Goal: Find specific page/section: Find specific page/section

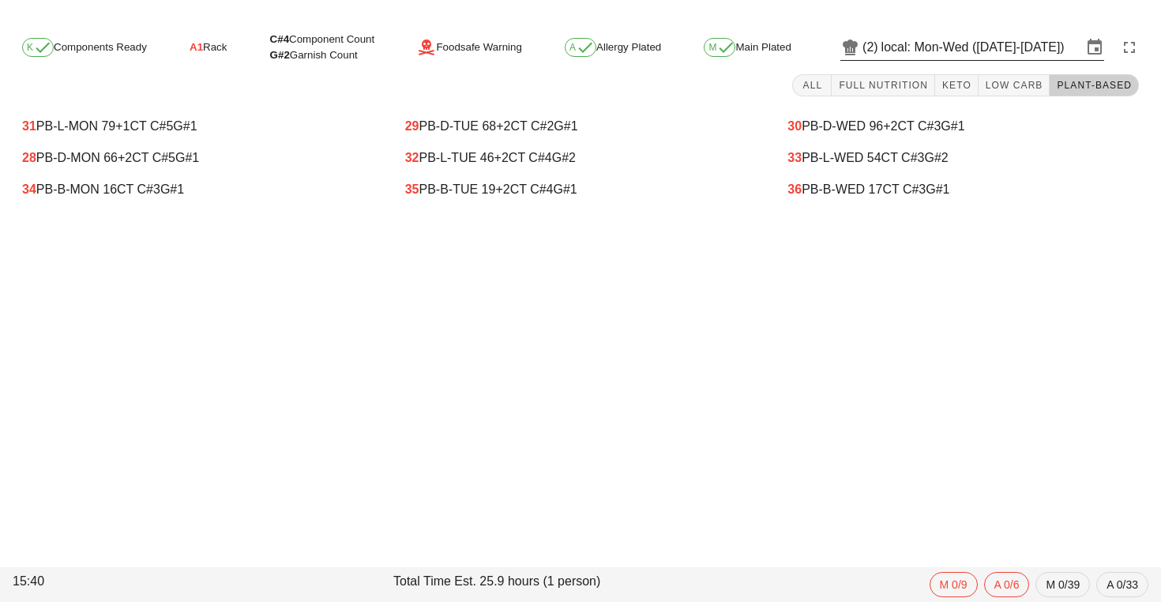
click at [952, 48] on input "local: Mon-Wed ([DATE]-[DATE])" at bounding box center [982, 47] width 201 height 25
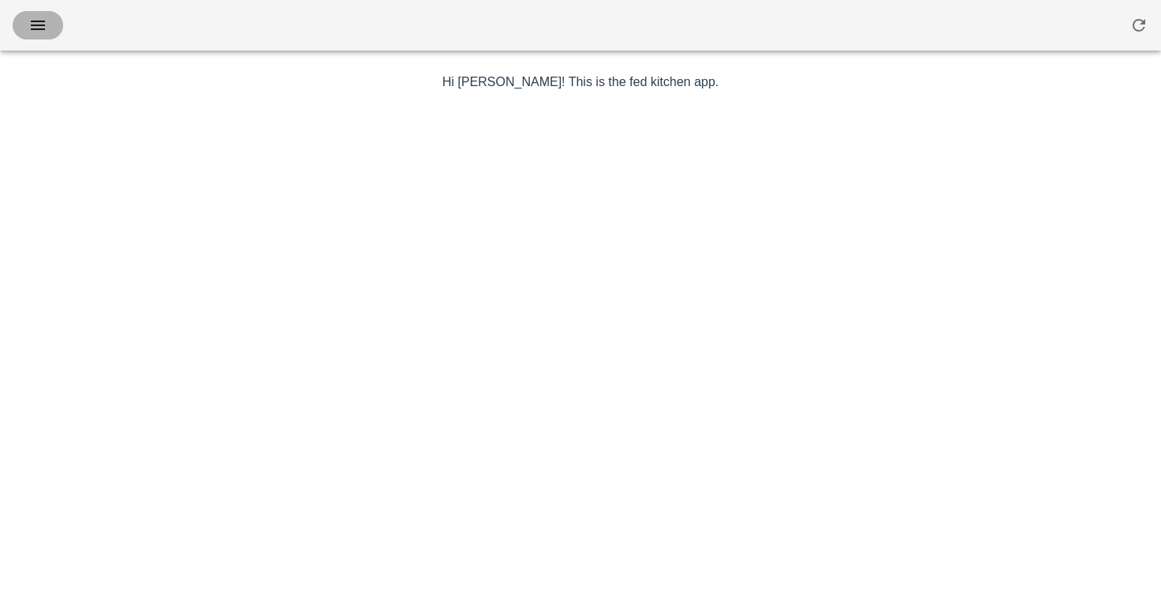
click at [32, 23] on icon "button" at bounding box center [37, 25] width 19 height 19
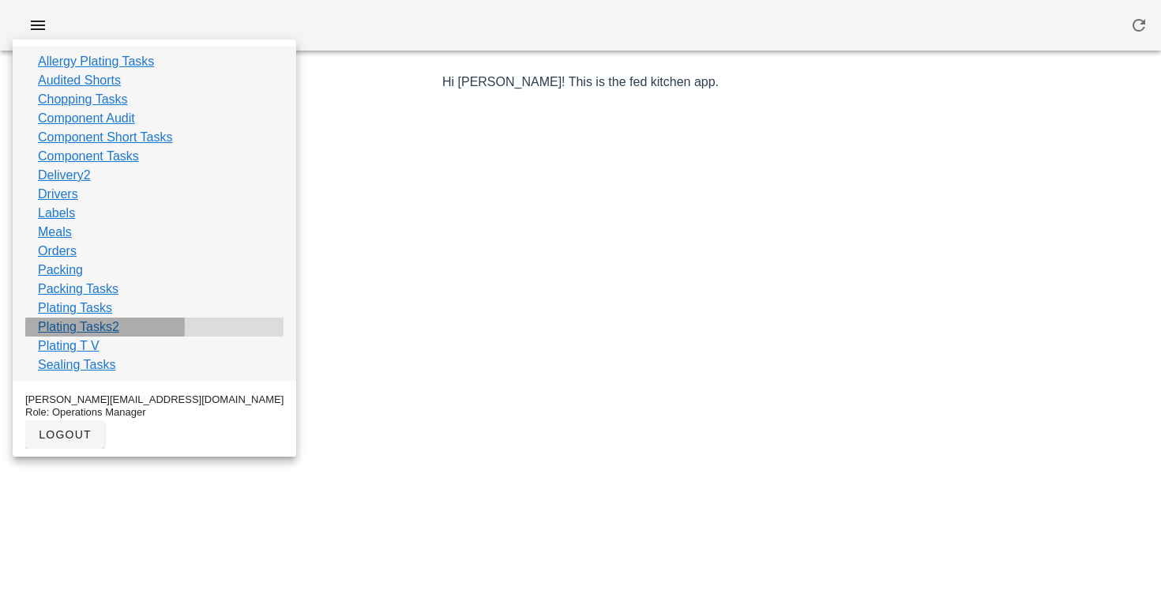
click at [78, 326] on link "Plating Tasks2" at bounding box center [78, 327] width 81 height 19
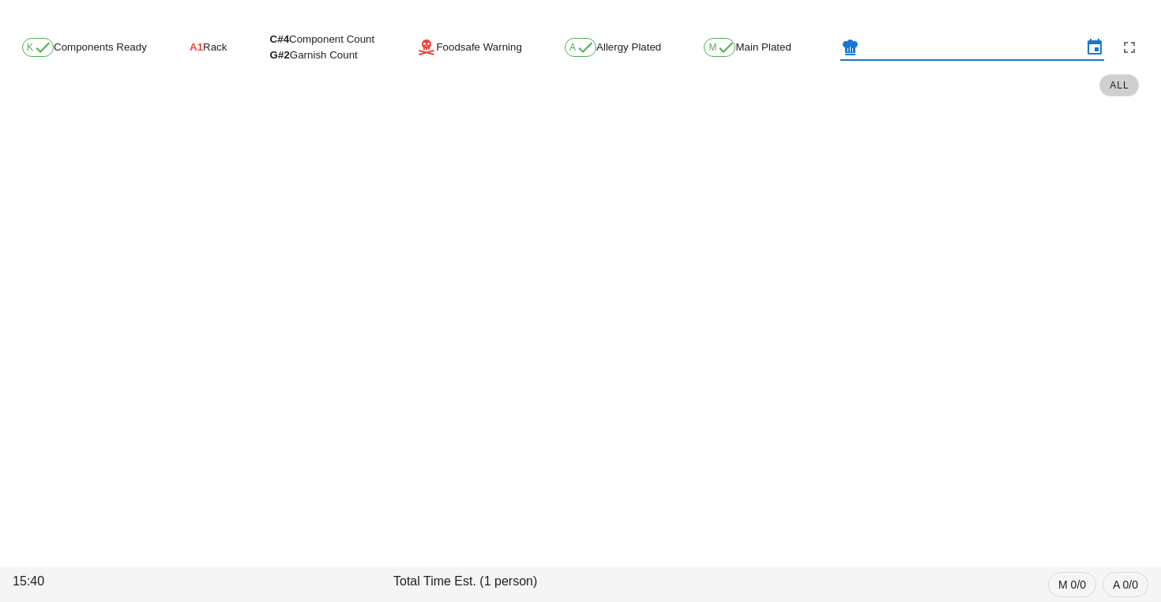
click at [958, 49] on input "text" at bounding box center [973, 47] width 220 height 25
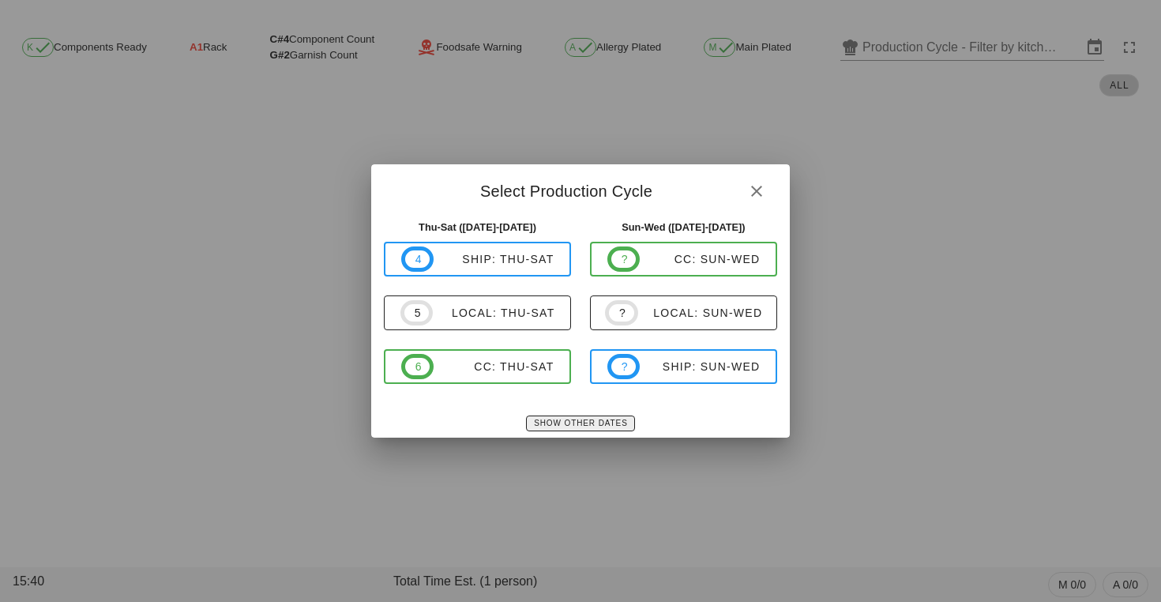
click at [555, 421] on span "Show Other Dates" at bounding box center [580, 423] width 94 height 9
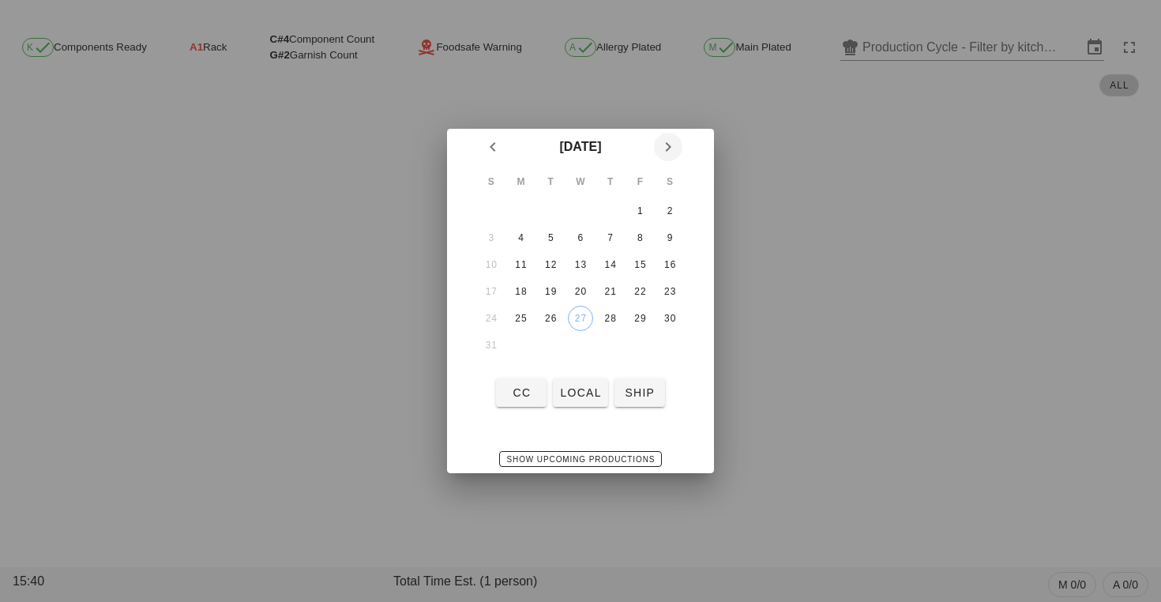
click at [659, 153] on icon "Next month" at bounding box center [668, 146] width 19 height 19
click at [524, 207] on div "1" at bounding box center [521, 210] width 25 height 11
click at [571, 393] on span "local" at bounding box center [580, 392] width 42 height 13
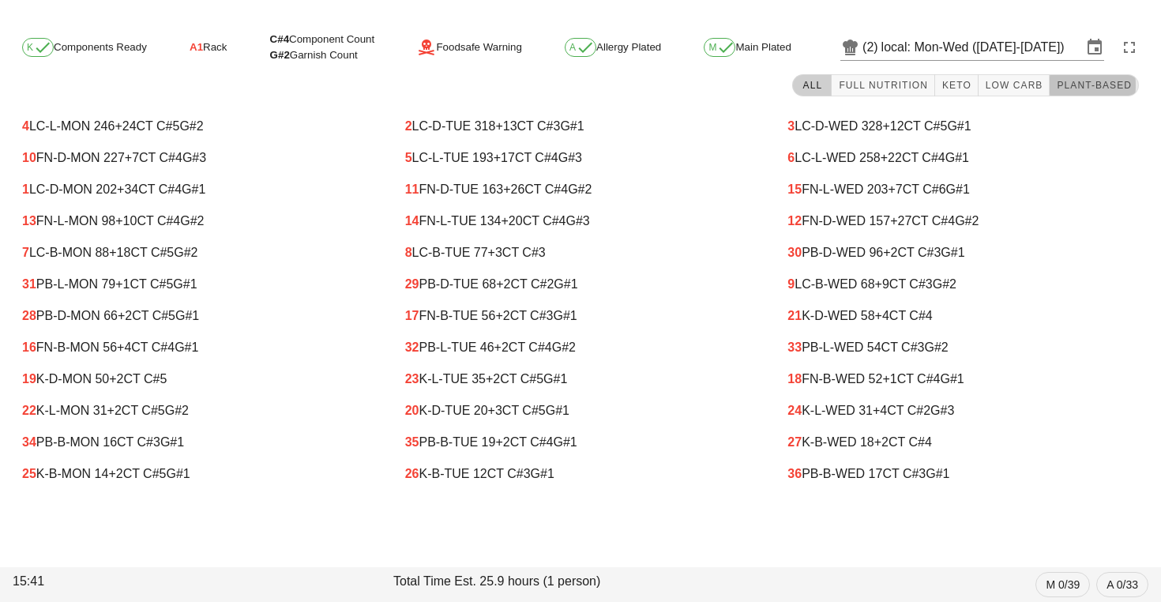
click at [1071, 78] on button "Plant-Based" at bounding box center [1094, 85] width 89 height 22
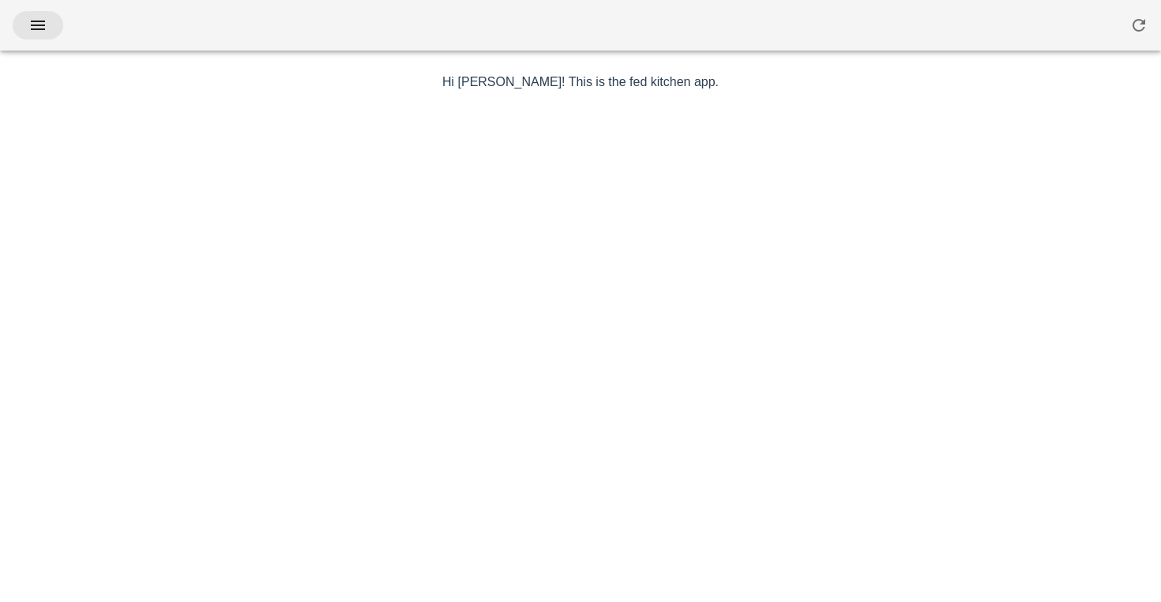
click at [39, 32] on icon "button" at bounding box center [37, 25] width 19 height 19
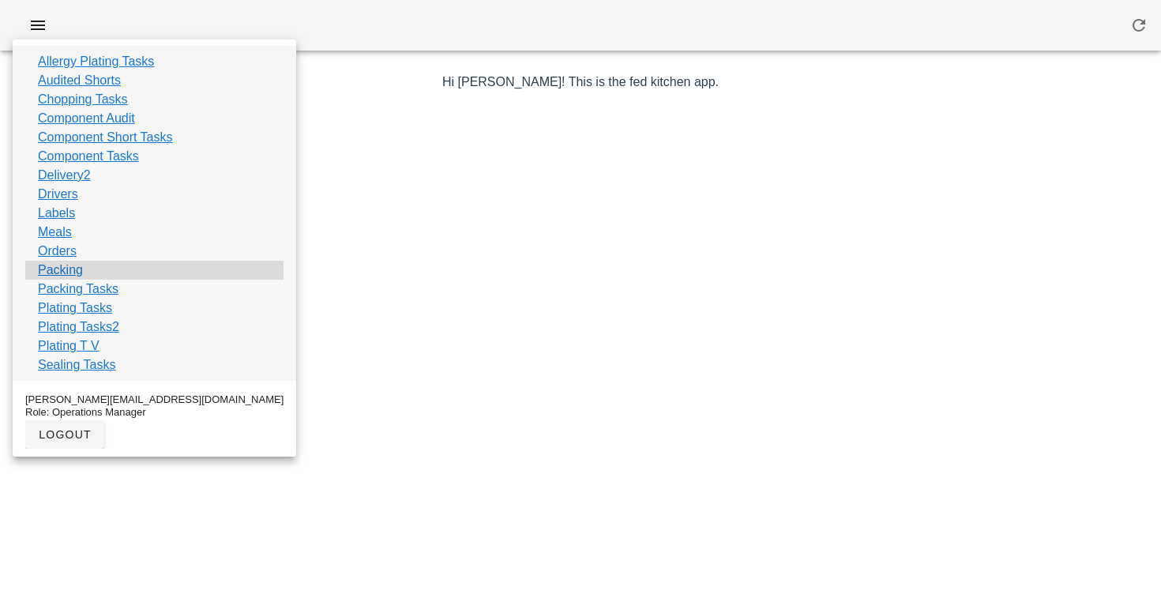
click at [58, 267] on link "Packing" at bounding box center [60, 270] width 45 height 19
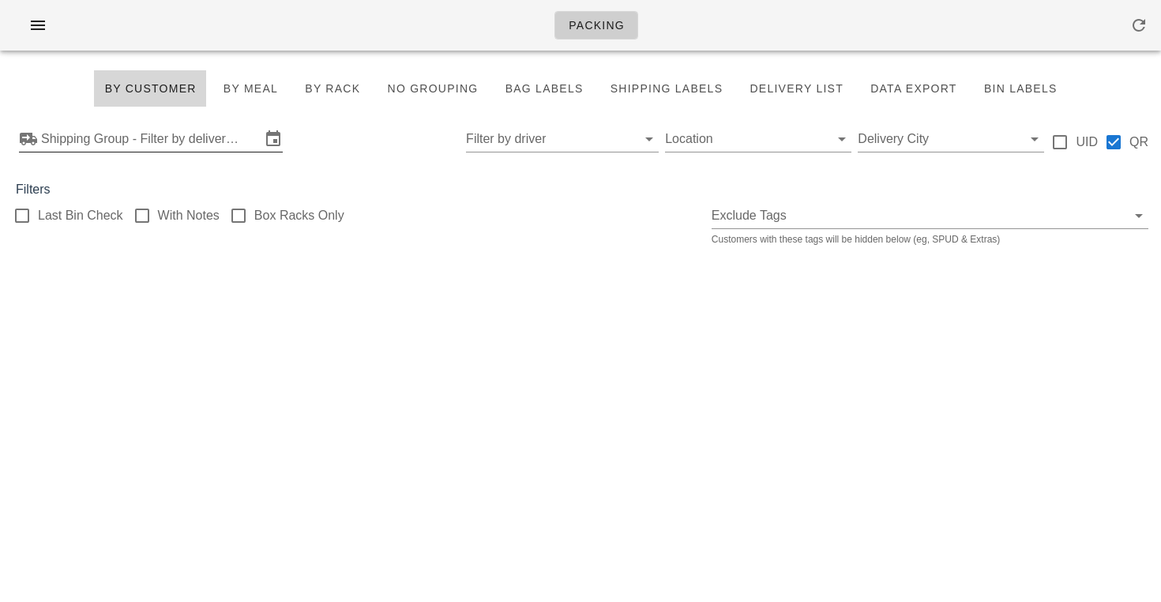
click at [135, 140] on input "Shipping Group - Filter by delivery logistics" at bounding box center [151, 138] width 220 height 25
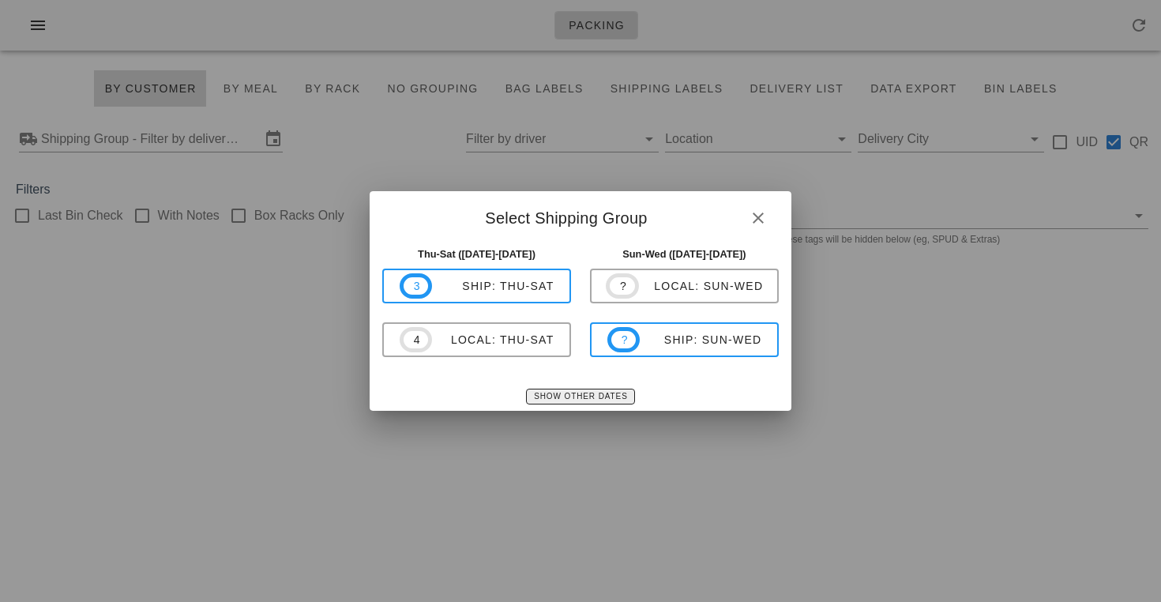
click at [555, 398] on span "Show Other Dates" at bounding box center [580, 396] width 94 height 9
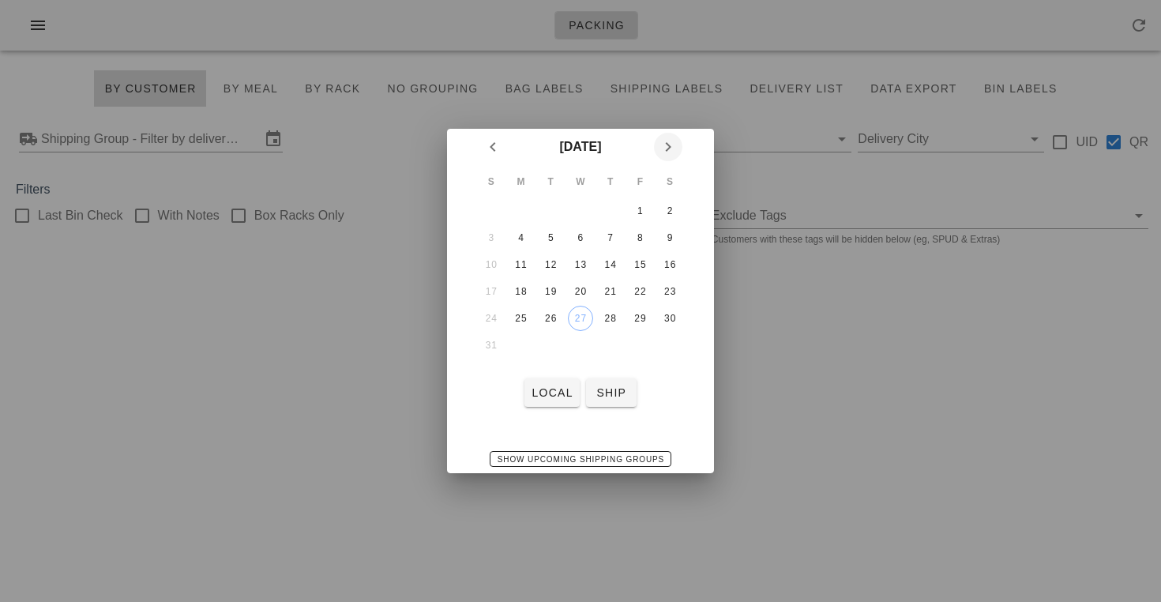
click at [672, 139] on icon "Next month" at bounding box center [668, 146] width 19 height 19
click at [514, 209] on div "1" at bounding box center [521, 210] width 25 height 11
click at [540, 387] on span "local" at bounding box center [552, 392] width 42 height 13
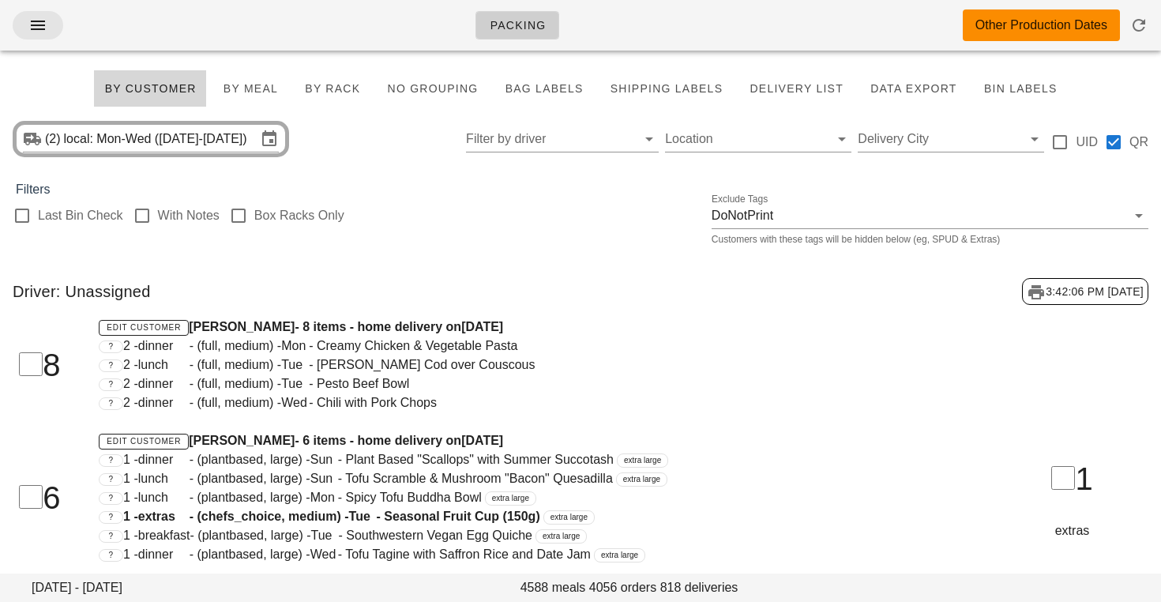
click at [54, 30] on button "button" at bounding box center [38, 25] width 51 height 28
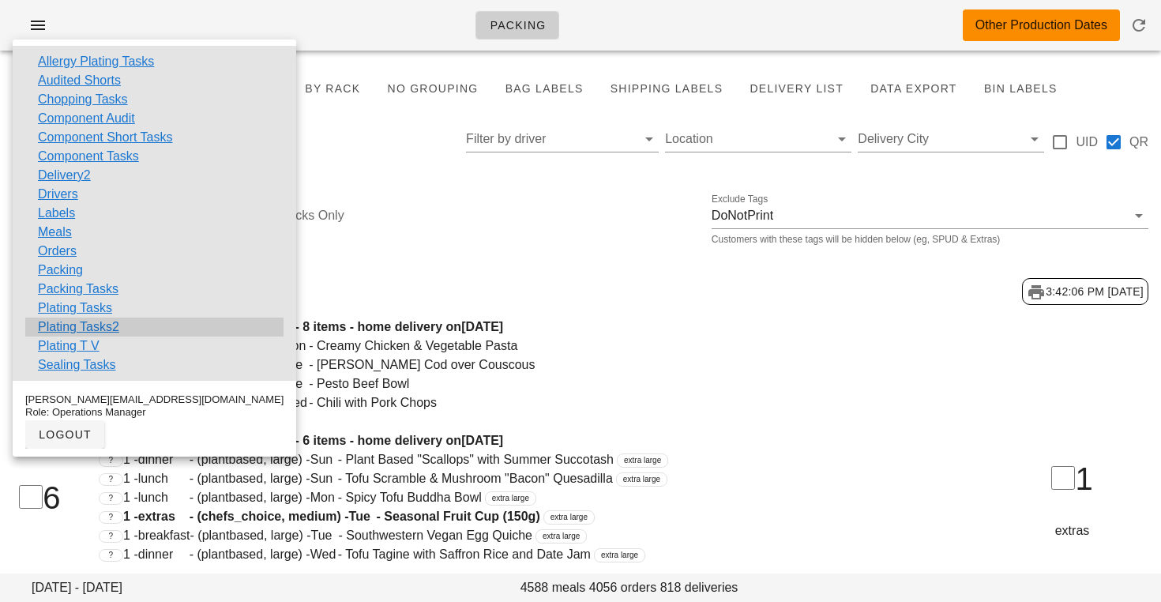
click at [73, 324] on link "Plating Tasks2" at bounding box center [78, 327] width 81 height 19
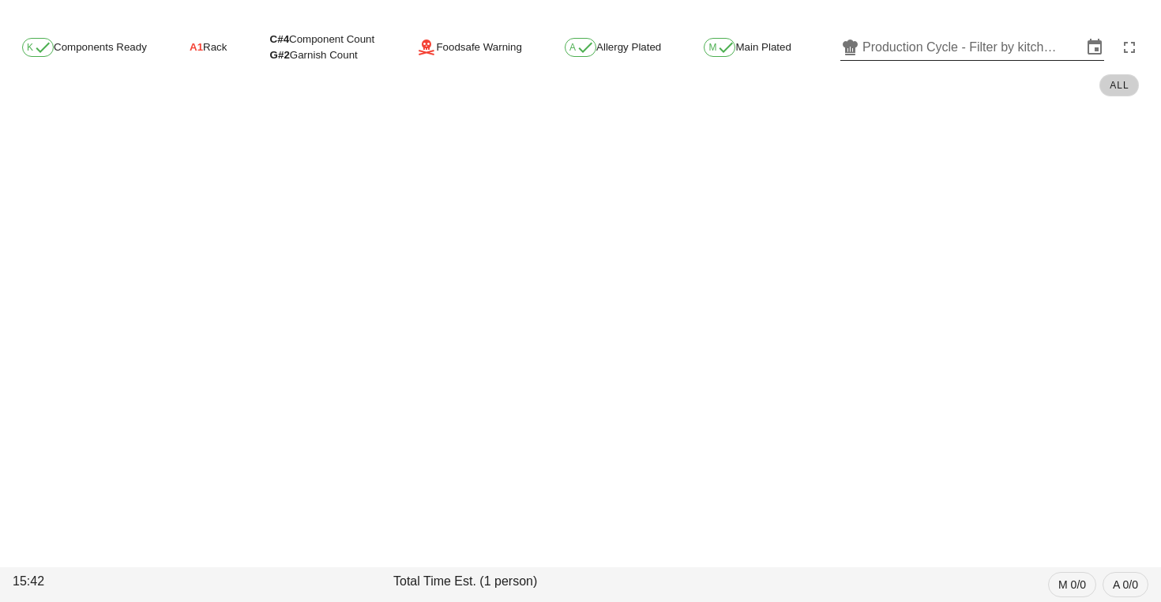
click at [908, 35] on input "Production Cycle - Filter by kitchen production schedules" at bounding box center [973, 47] width 220 height 25
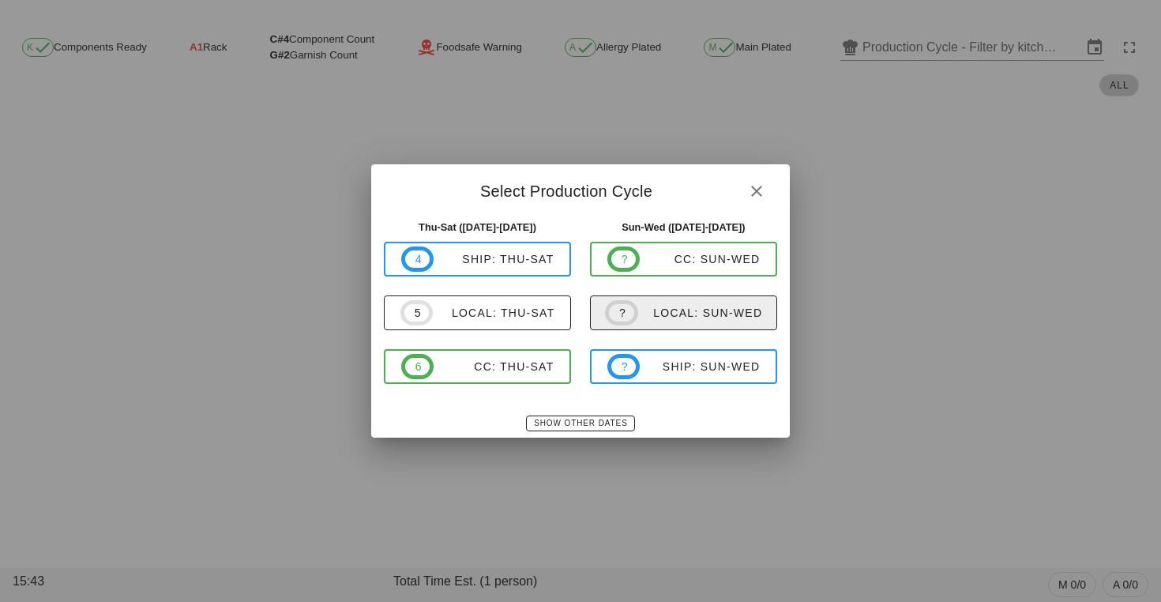
click at [708, 315] on div "local: Sun-Wed" at bounding box center [700, 313] width 125 height 13
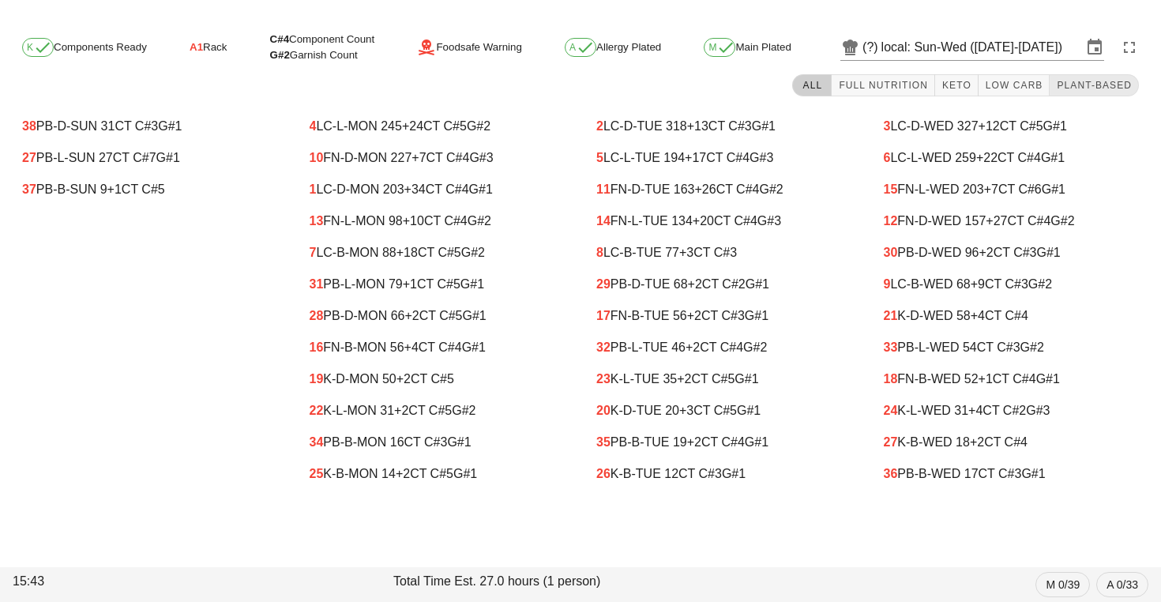
click at [1083, 88] on span "Plant-Based" at bounding box center [1094, 85] width 76 height 11
click at [1089, 47] on icon at bounding box center [1095, 47] width 19 height 19
click at [1049, 52] on input "local: Sun-Wed ([DATE]-[DATE])" at bounding box center [982, 47] width 201 height 25
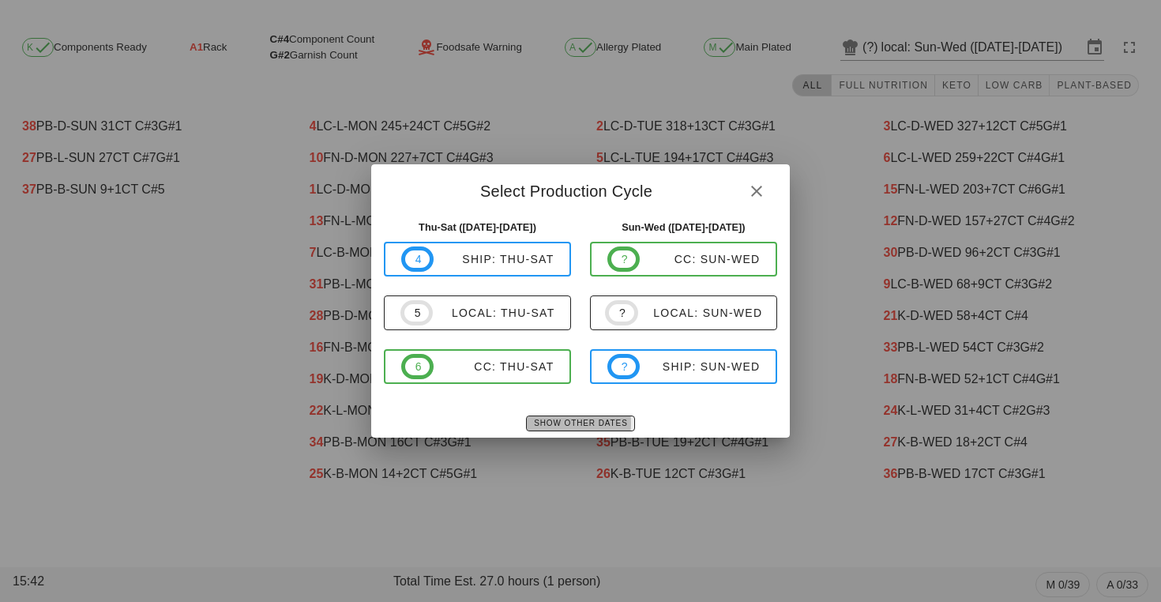
click at [587, 421] on span "Show Other Dates" at bounding box center [580, 423] width 94 height 9
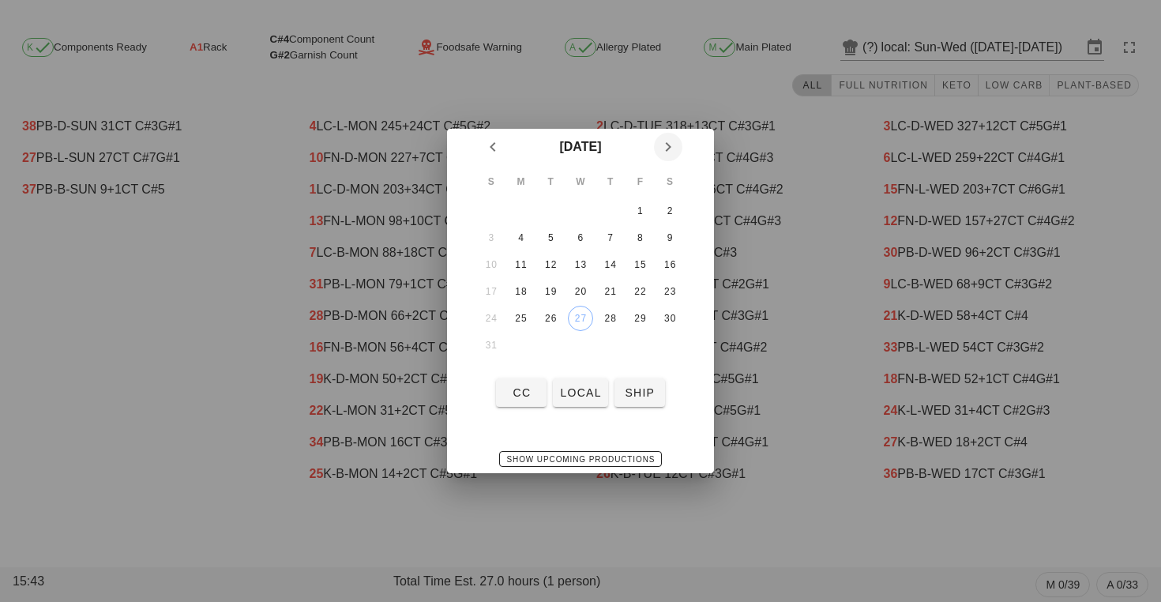
click at [657, 149] on span "Next month" at bounding box center [668, 146] width 28 height 19
click at [534, 455] on span "Show Upcoming Productions" at bounding box center [580, 459] width 149 height 9
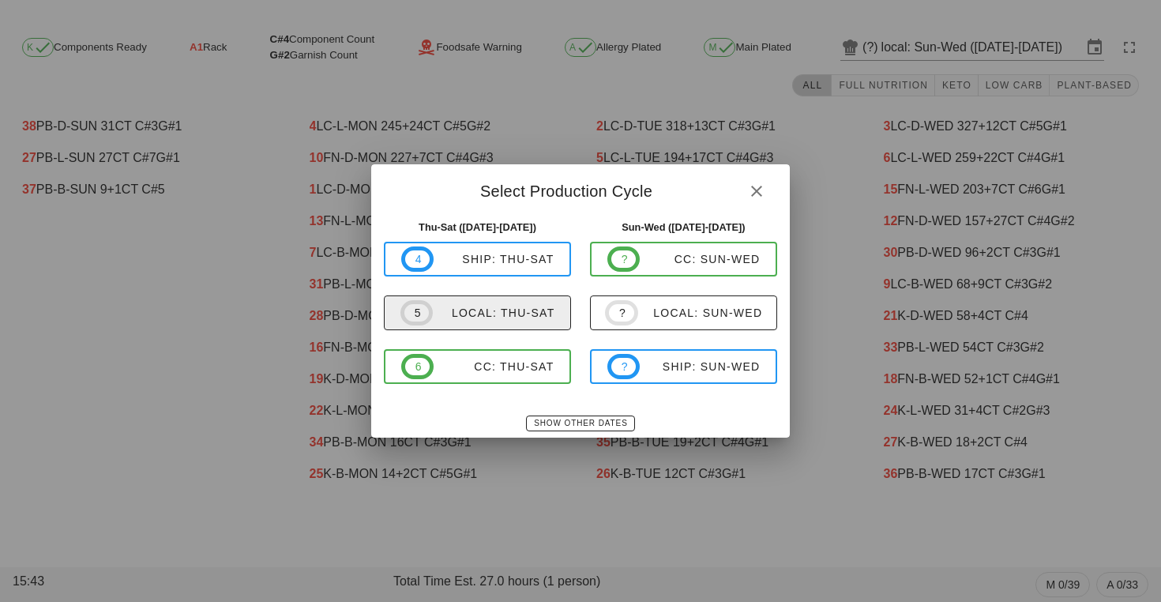
click at [525, 309] on div "local: Thu-Sat" at bounding box center [494, 313] width 122 height 13
